Goal: Task Accomplishment & Management: Manage account settings

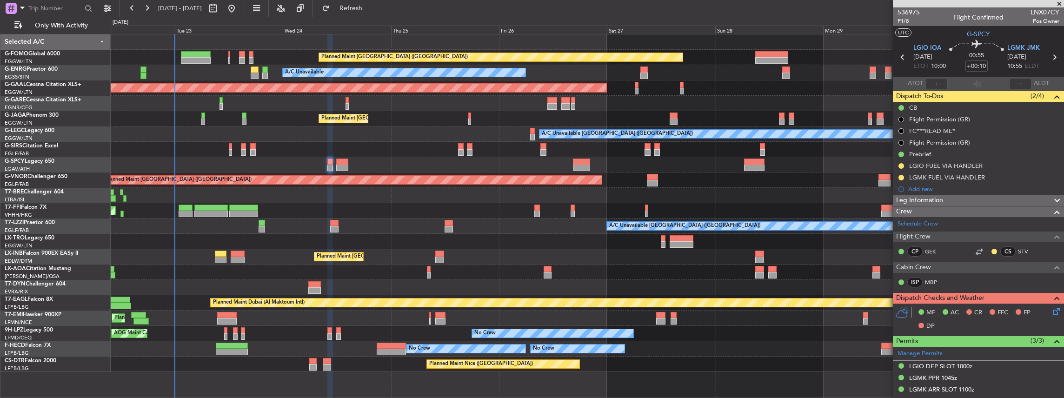
scroll to position [184, 0]
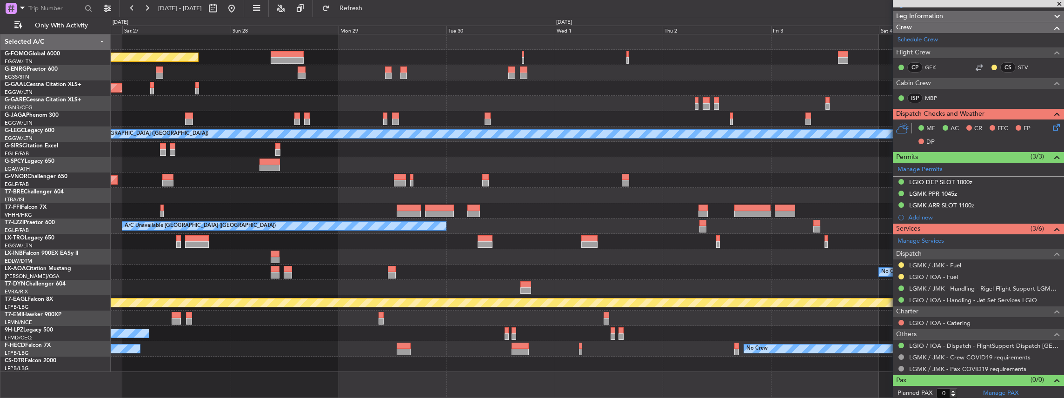
click at [133, 212] on div "Planned Maint [GEOGRAPHIC_DATA] ([GEOGRAPHIC_DATA]) A/C Unavailable Planned [GE…" at bounding box center [588, 203] width 954 height 338
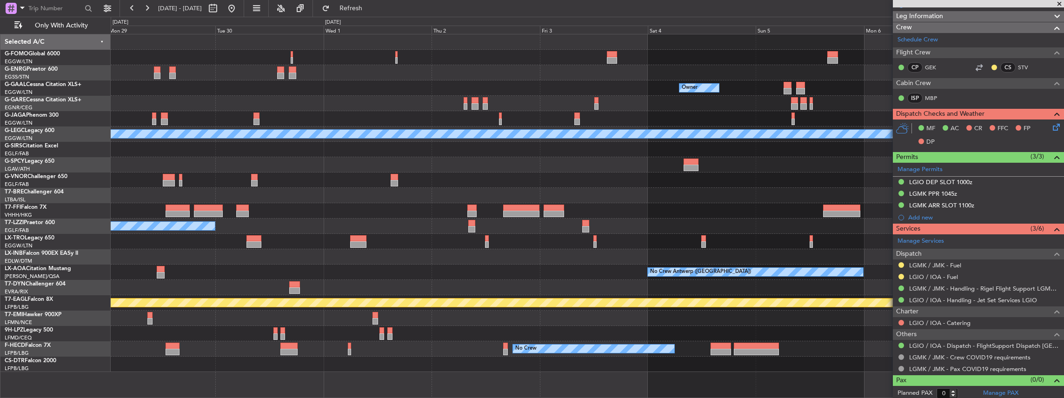
click at [220, 211] on div "Planned Maint [GEOGRAPHIC_DATA] ([GEOGRAPHIC_DATA]) Owner Owner Planned [GEOGRA…" at bounding box center [588, 203] width 954 height 338
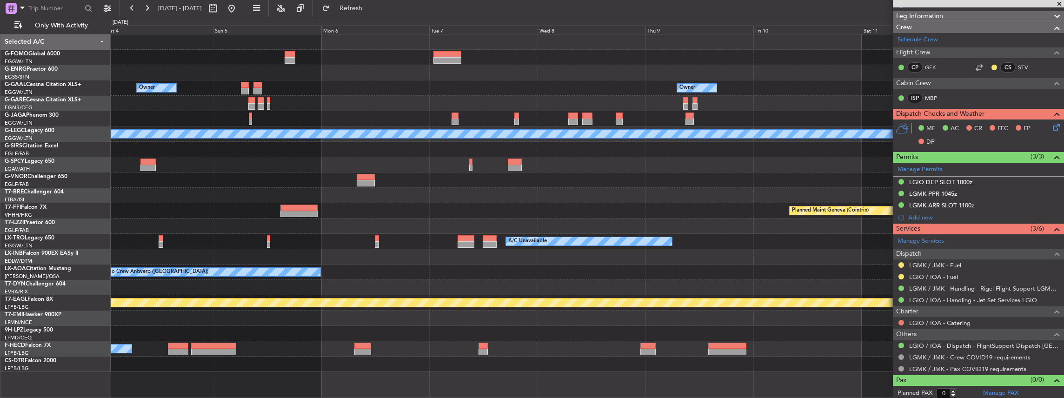
click at [345, 197] on div at bounding box center [588, 195] width 954 height 15
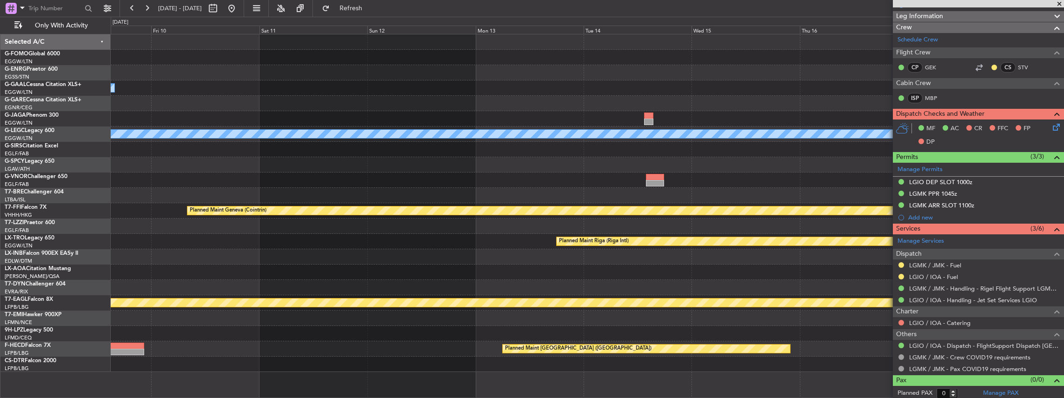
click at [334, 199] on div "Owner A/C Unavailable [GEOGRAPHIC_DATA] ([GEOGRAPHIC_DATA]) Planned Maint [GEOG…" at bounding box center [588, 203] width 954 height 338
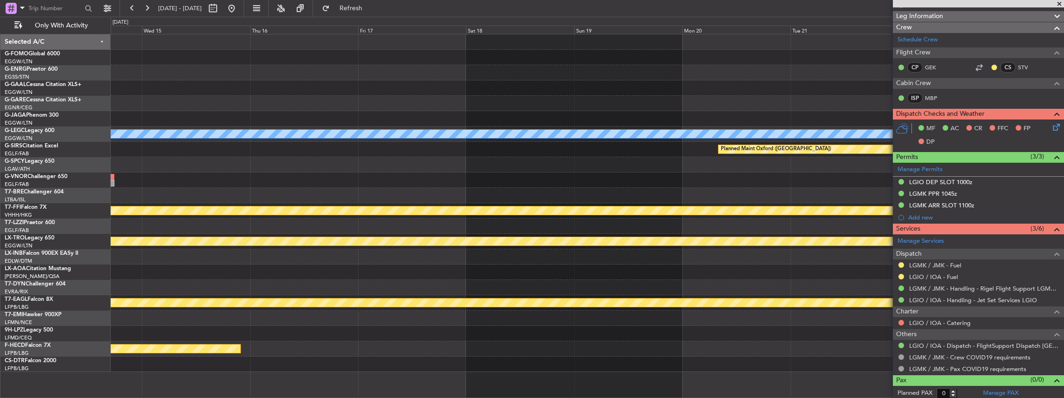
click at [356, 198] on div "A/C Unavailable [GEOGRAPHIC_DATA] ([GEOGRAPHIC_DATA]) Planned Maint [GEOGRAPHIC…" at bounding box center [588, 203] width 954 height 338
click at [358, 195] on div "A/C Unavailable [GEOGRAPHIC_DATA] ([GEOGRAPHIC_DATA]) Planned Maint [GEOGRAPHIC…" at bounding box center [588, 203] width 954 height 338
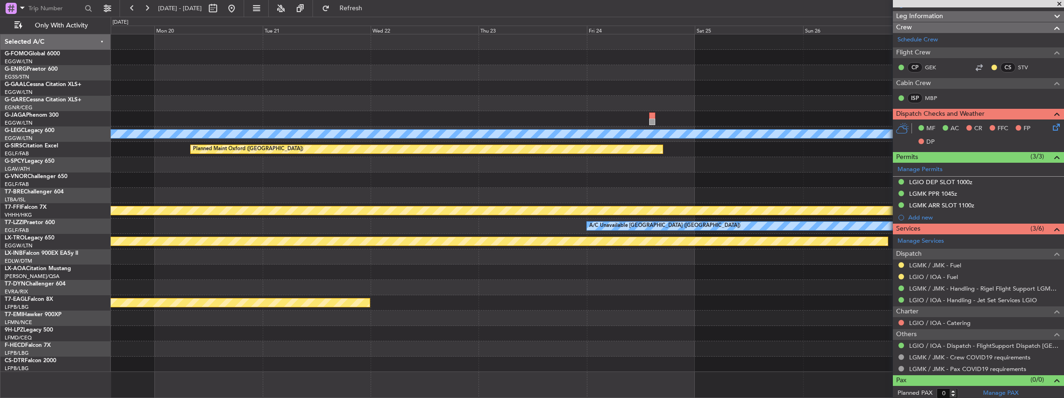
click at [347, 194] on div at bounding box center [588, 195] width 954 height 15
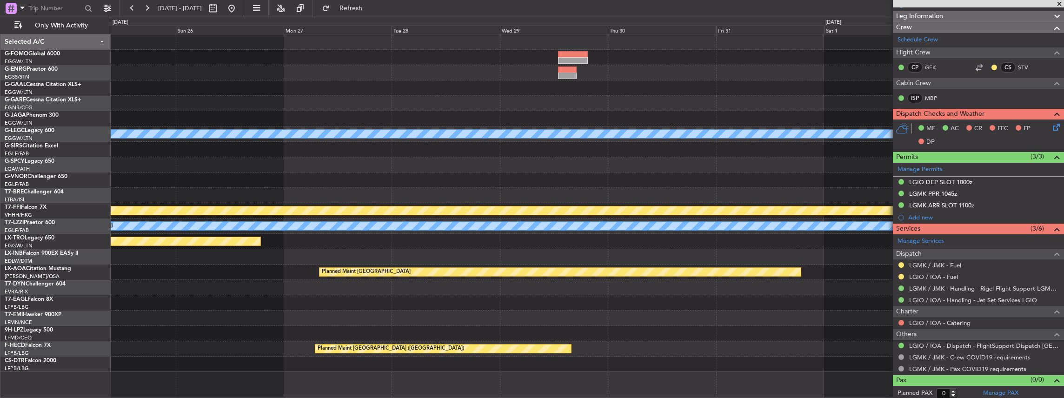
click at [324, 197] on div "A/C Unavailable [GEOGRAPHIC_DATA] ([GEOGRAPHIC_DATA]) Planned Maint [GEOGRAPHIC…" at bounding box center [588, 203] width 954 height 338
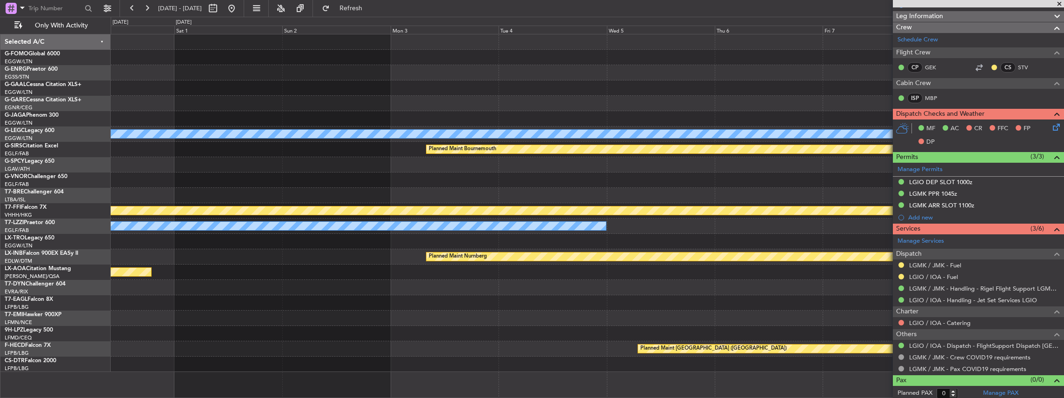
click at [341, 196] on div "A/C Unavailable [GEOGRAPHIC_DATA] ([GEOGRAPHIC_DATA]) Planned Maint [GEOGRAPHIC…" at bounding box center [588, 203] width 954 height 338
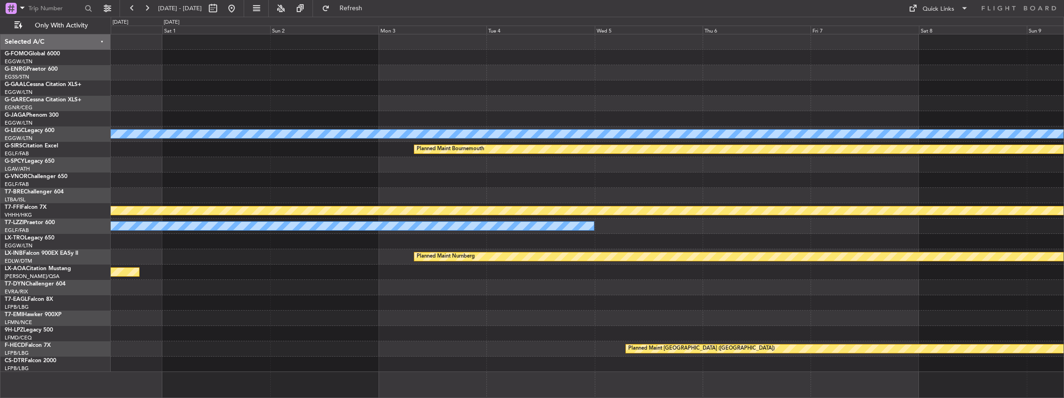
scroll to position [0, 0]
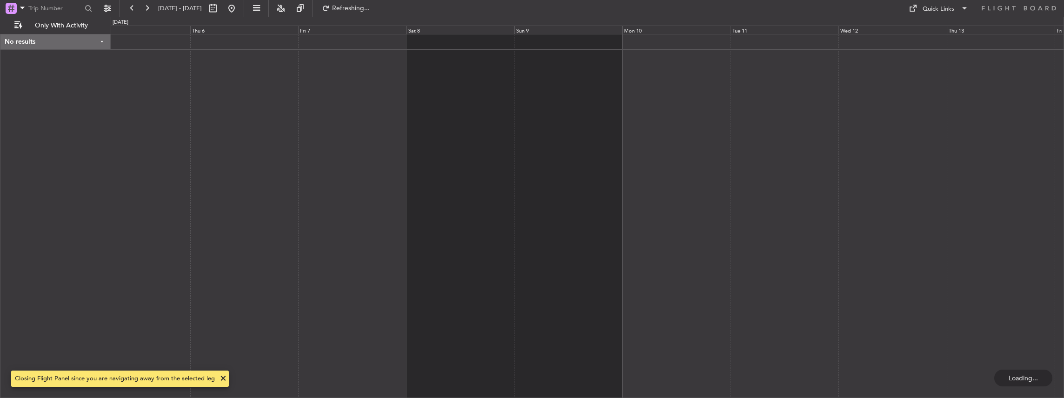
click at [212, 201] on div at bounding box center [588, 216] width 954 height 365
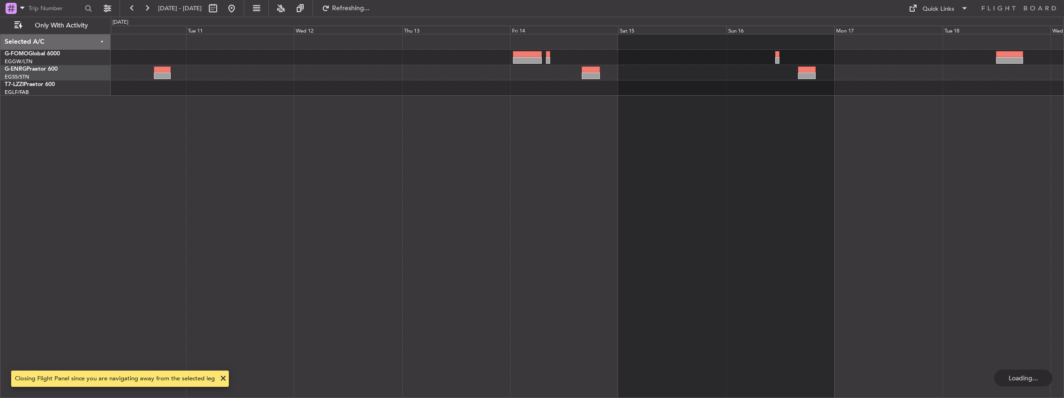
click at [247, 186] on div at bounding box center [588, 216] width 954 height 365
click at [260, 191] on div at bounding box center [588, 216] width 954 height 365
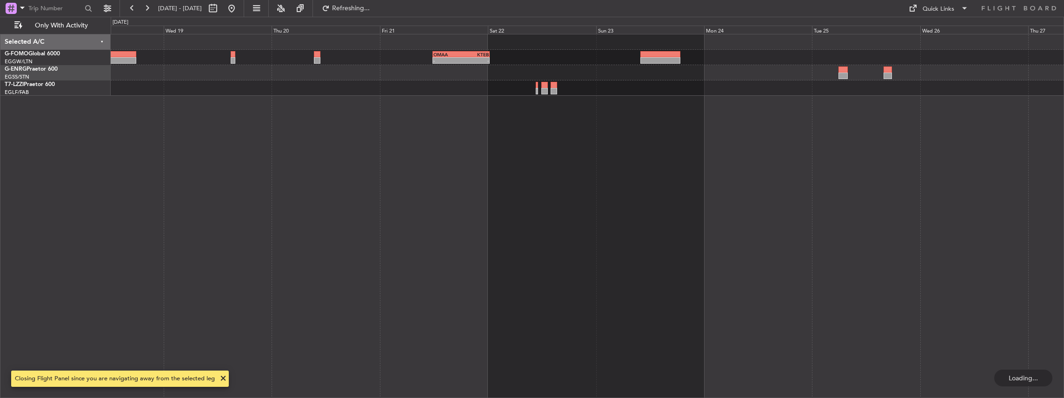
click at [380, 187] on div "- - OMAA 11:50 Z KTEB 00:30 Z" at bounding box center [588, 216] width 954 height 365
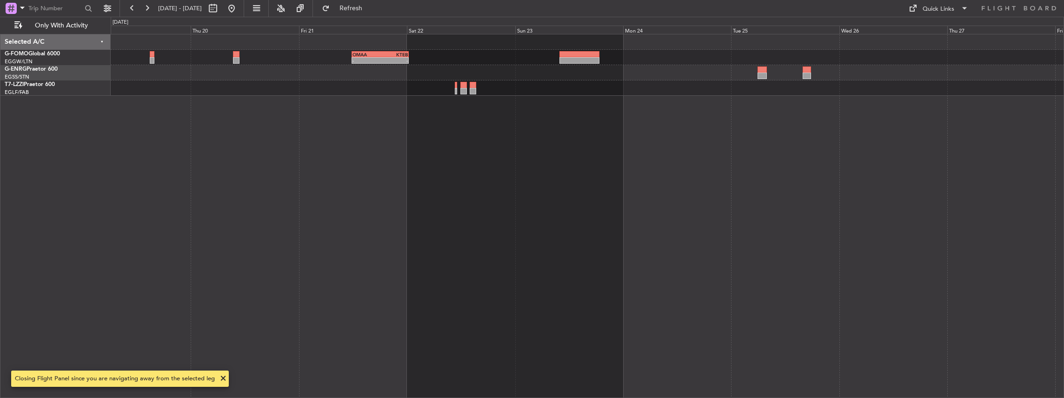
click at [646, 183] on div "- - OMAA 11:50 Z KTEB 00:30 Z" at bounding box center [588, 216] width 954 height 365
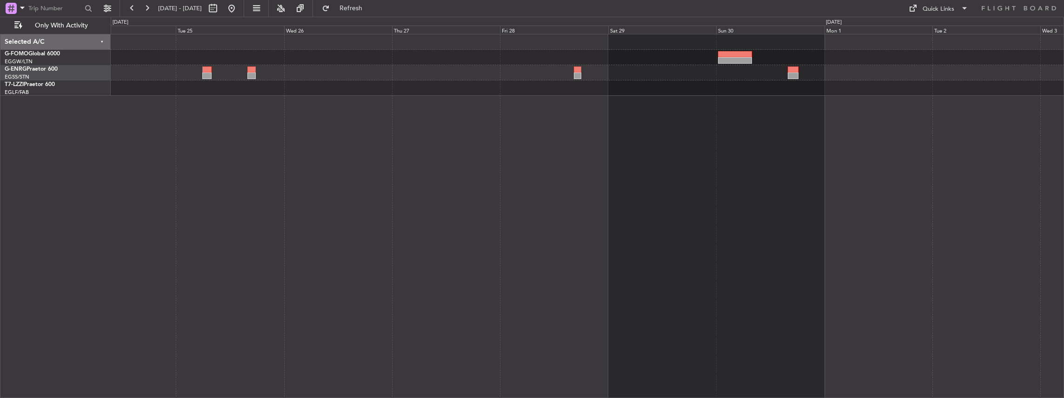
click at [143, 198] on div at bounding box center [588, 216] width 954 height 365
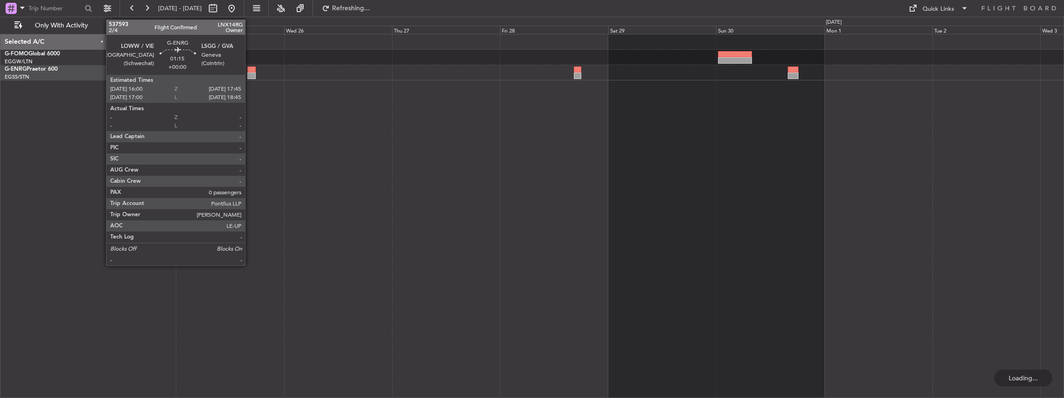
click at [250, 69] on div at bounding box center [251, 70] width 8 height 7
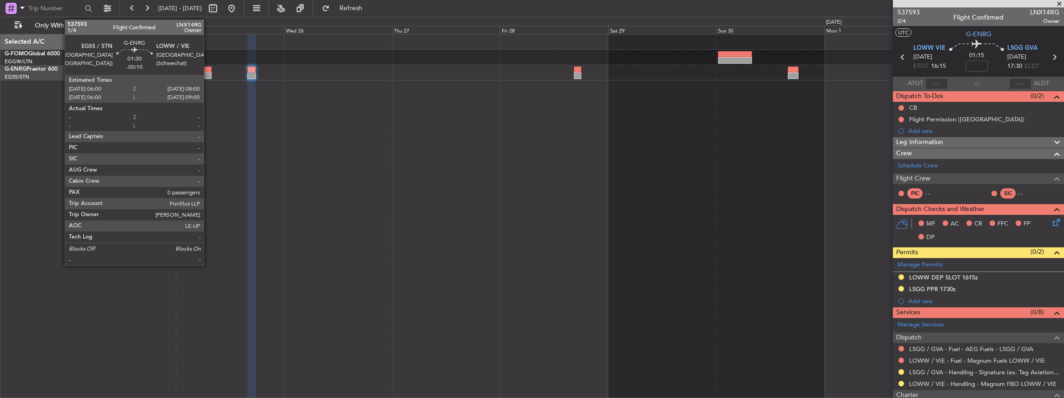
click at [208, 70] on div at bounding box center [206, 70] width 9 height 7
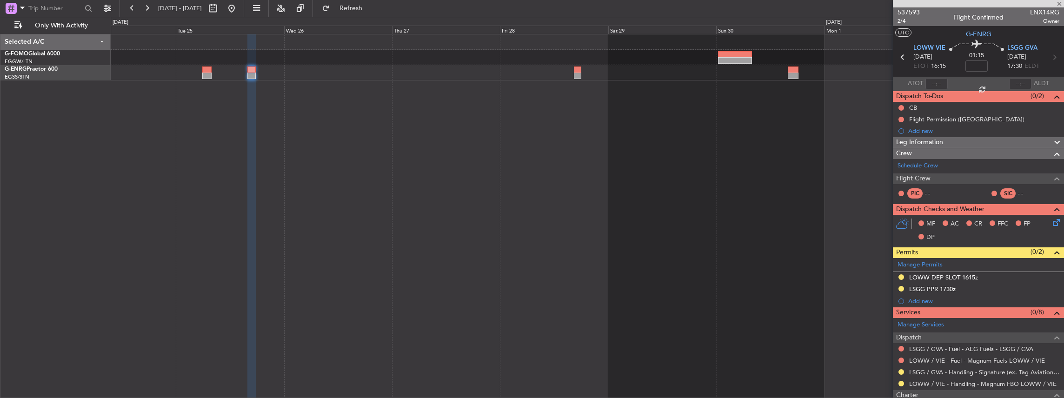
type input "-00:10"
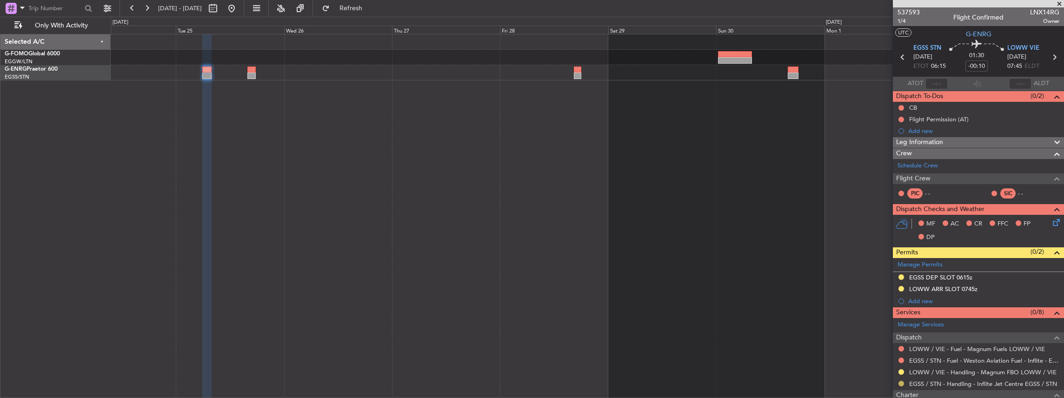
click at [903, 381] on button at bounding box center [902, 384] width 6 height 6
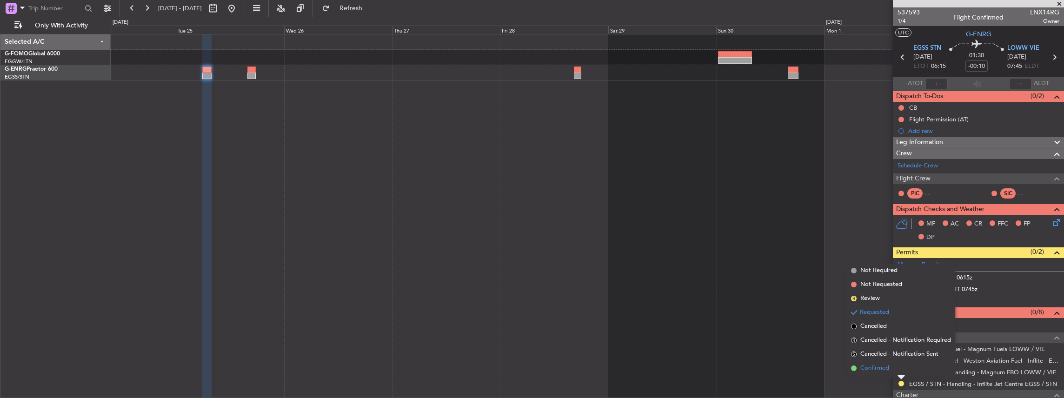
click at [865, 370] on span "Confirmed" at bounding box center [875, 368] width 29 height 9
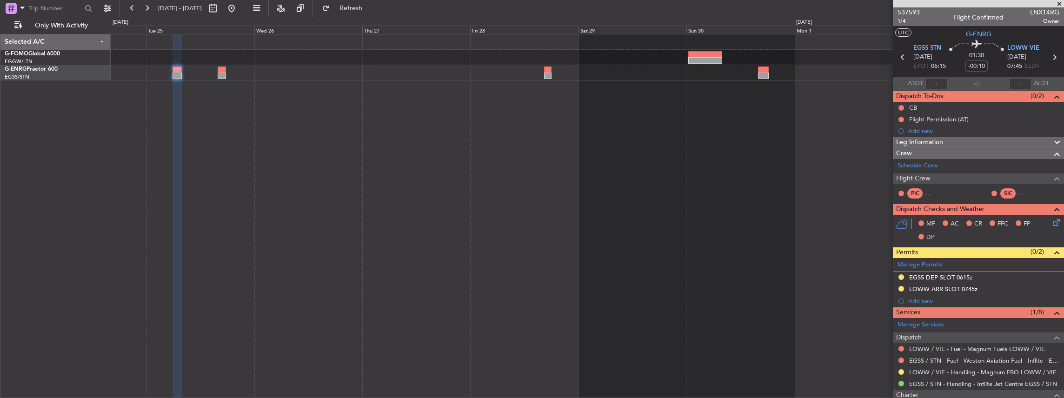
click at [774, 138] on div at bounding box center [588, 216] width 954 height 365
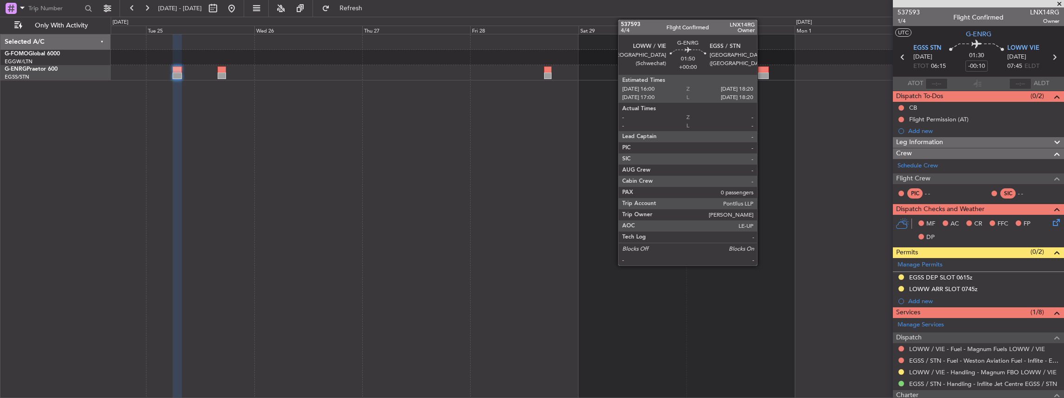
click at [762, 69] on div at bounding box center [763, 70] width 11 height 7
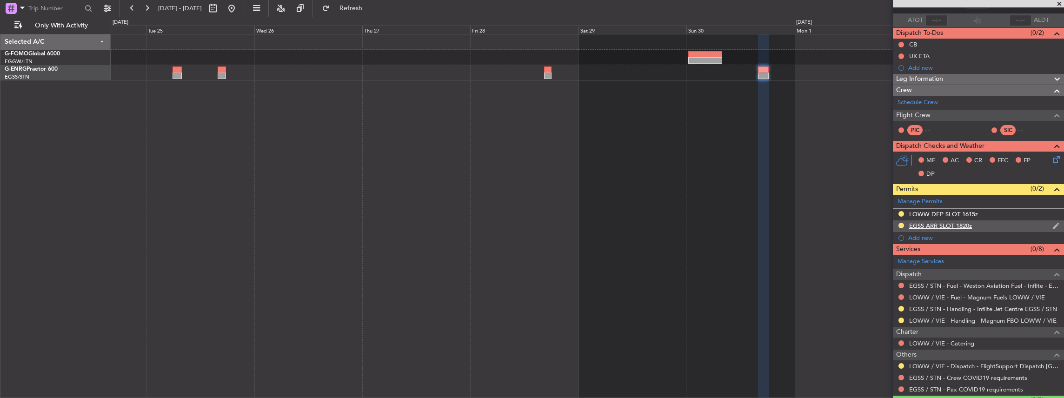
scroll to position [84, 0]
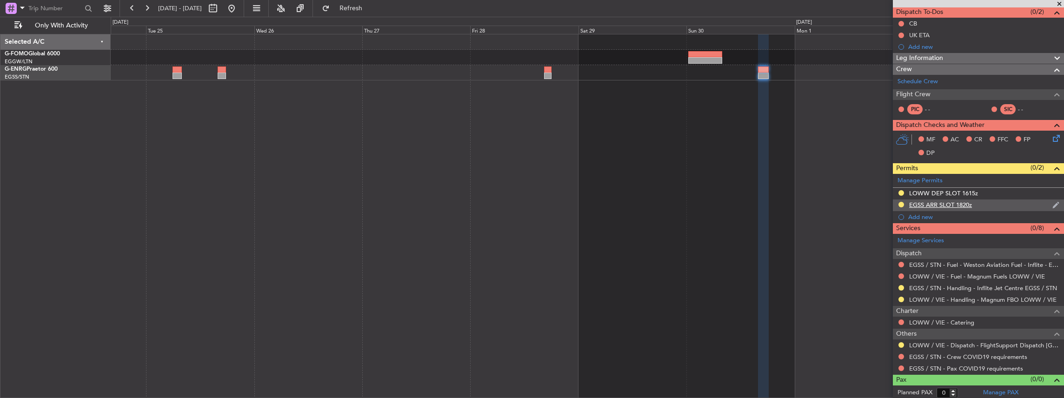
click at [995, 208] on div "EGSS ARR SLOT 1820z" at bounding box center [978, 206] width 171 height 12
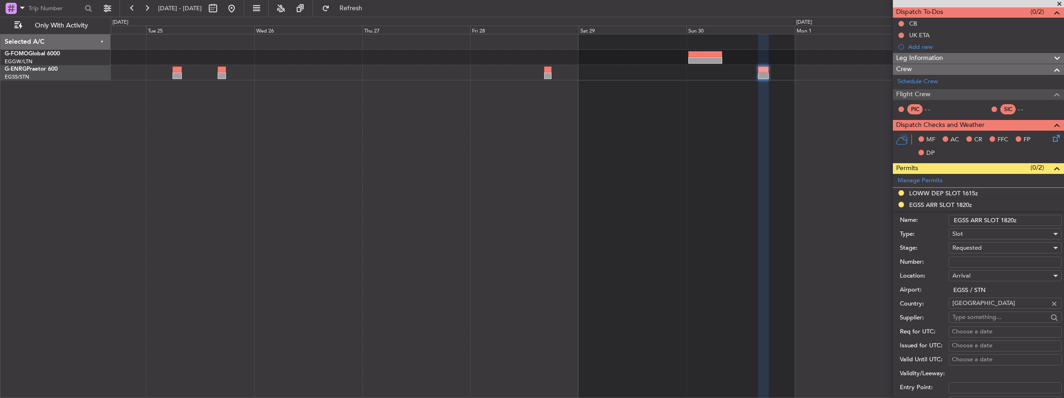
click at [1009, 219] on input "EGSS ARR SLOT 1820z" at bounding box center [1005, 220] width 113 height 11
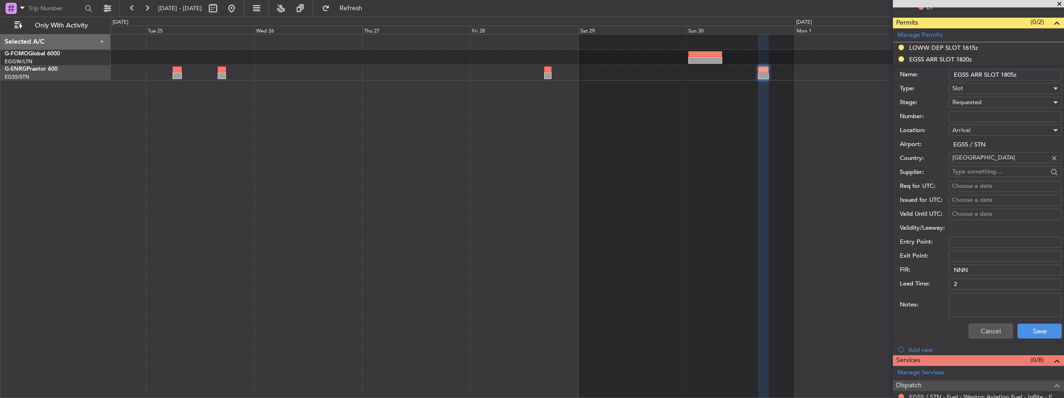
scroll to position [239, 0]
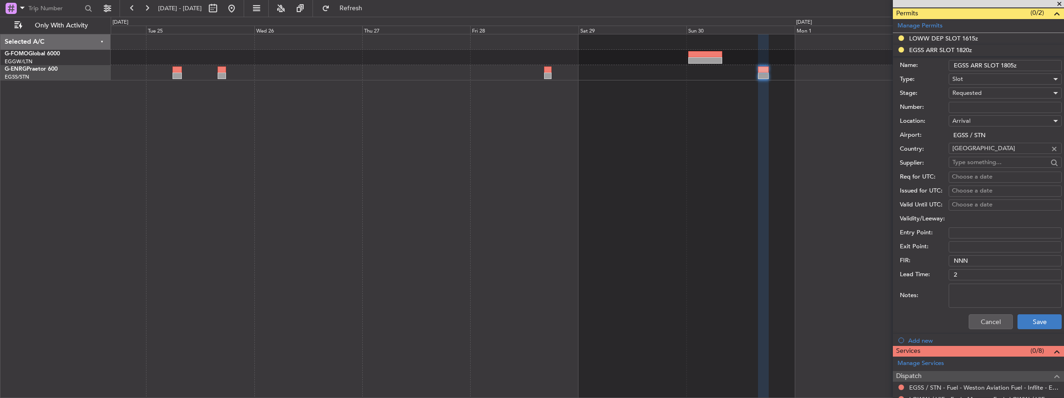
type input "EGSS ARR SLOT 1805z"
click at [1037, 320] on button "Save" at bounding box center [1040, 321] width 44 height 15
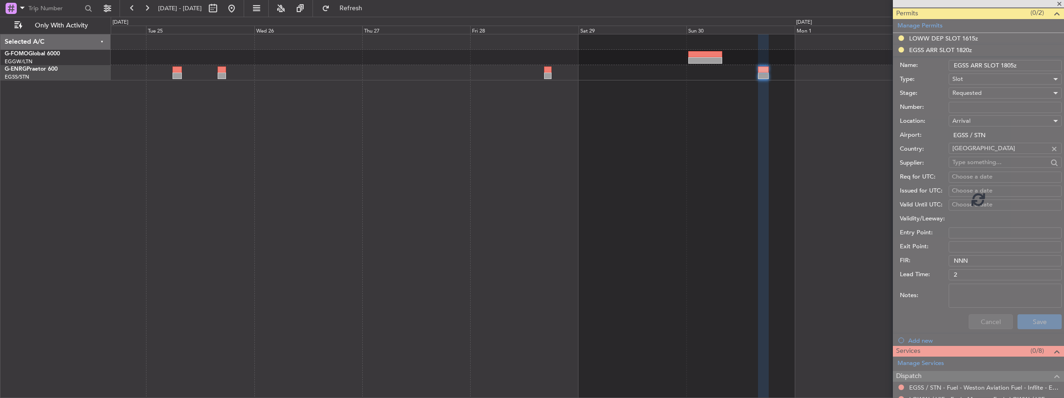
scroll to position [84, 0]
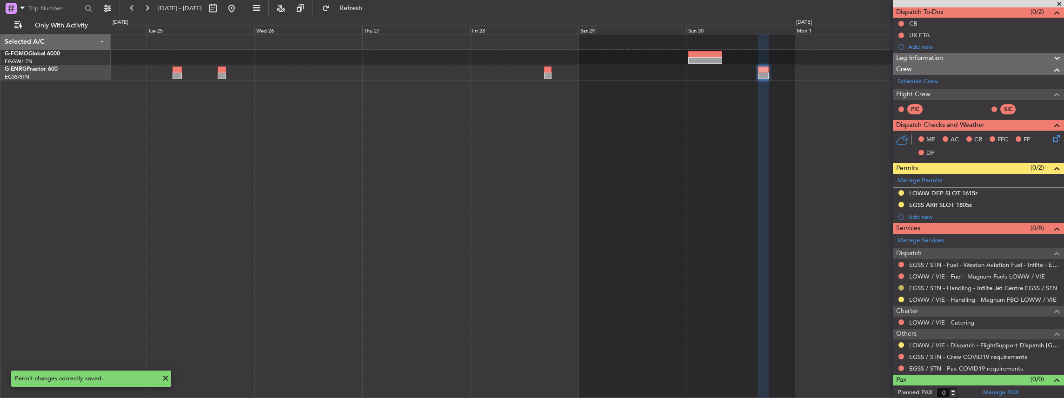
click at [901, 285] on button at bounding box center [902, 288] width 6 height 6
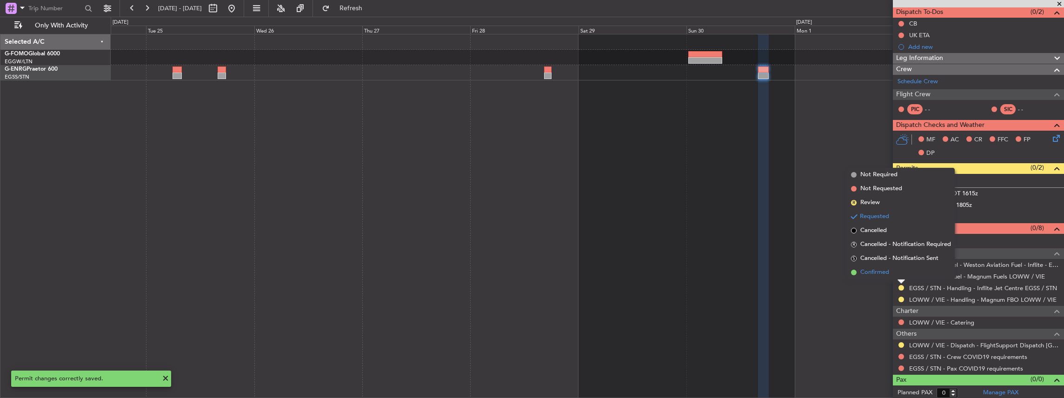
click at [869, 271] on span "Confirmed" at bounding box center [875, 272] width 29 height 9
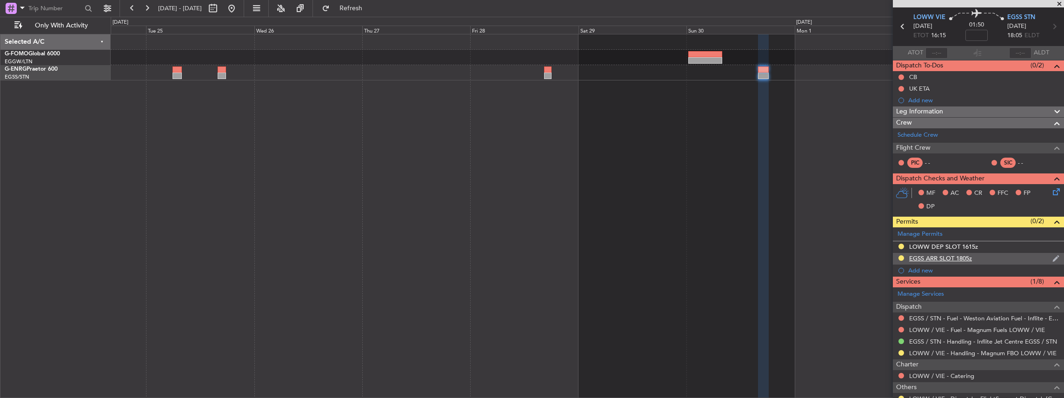
scroll to position [0, 0]
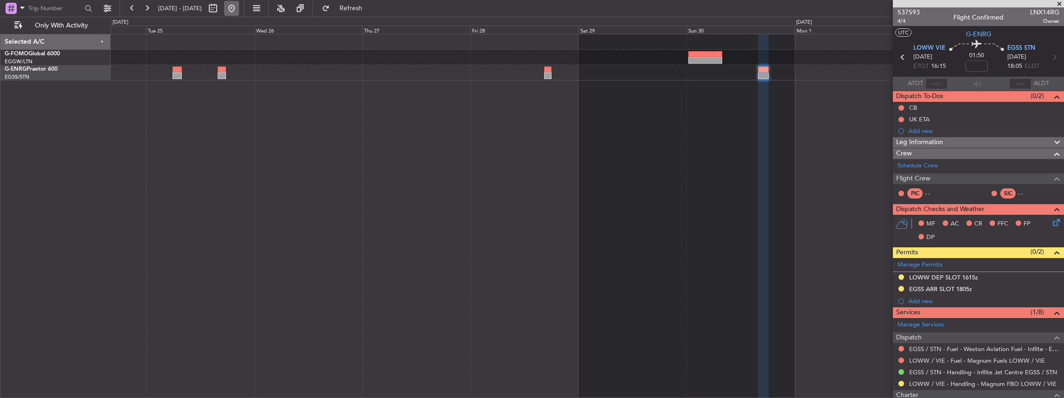
click at [239, 11] on button at bounding box center [231, 8] width 15 height 15
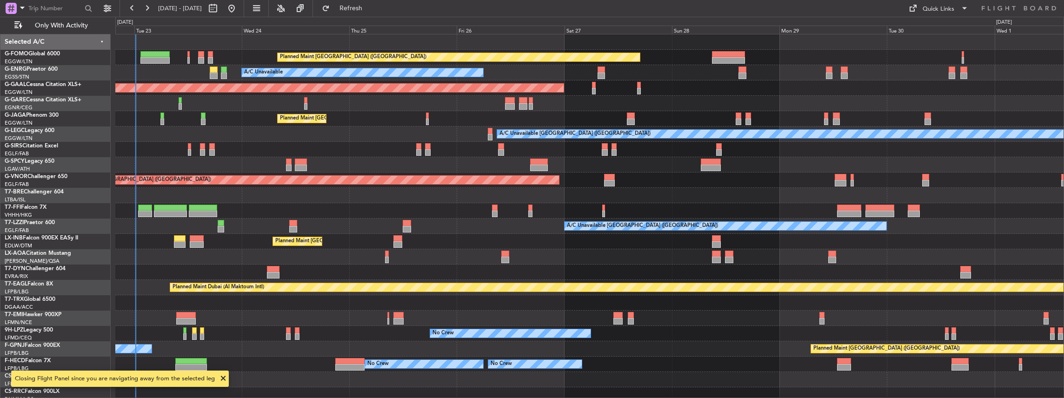
click at [302, 226] on div "Planned Maint [GEOGRAPHIC_DATA] ([GEOGRAPHIC_DATA]) A/C Unavailable AOG Maint […" at bounding box center [590, 216] width 950 height 365
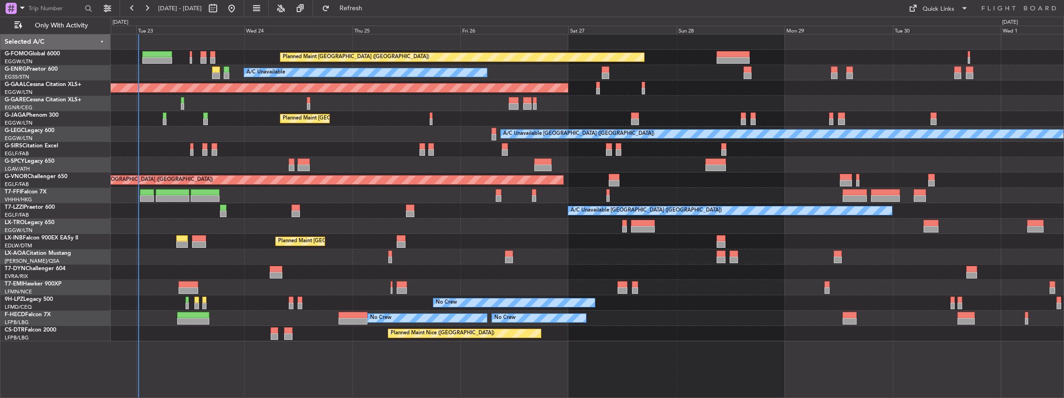
click at [406, 230] on div at bounding box center [588, 226] width 954 height 15
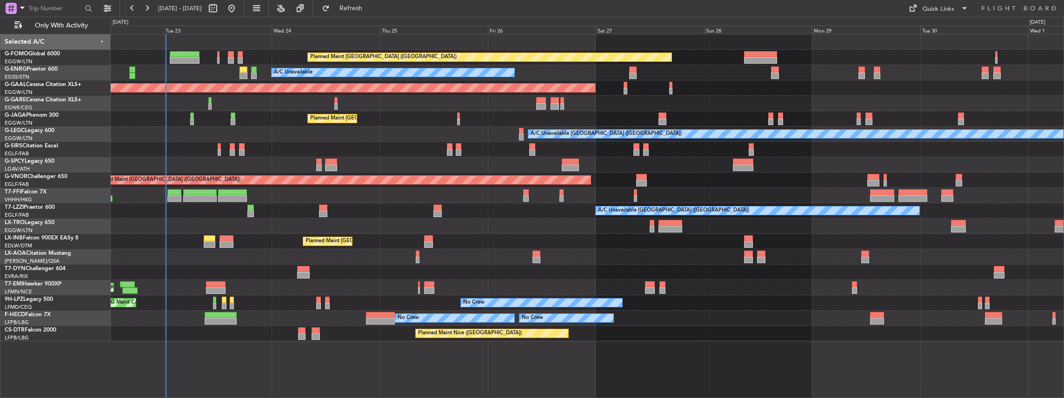
click at [596, 244] on div "Planned Maint [GEOGRAPHIC_DATA] ([GEOGRAPHIC_DATA]) A/C Unavailable AOG Maint […" at bounding box center [588, 187] width 954 height 307
